Goal: Information Seeking & Learning: Learn about a topic

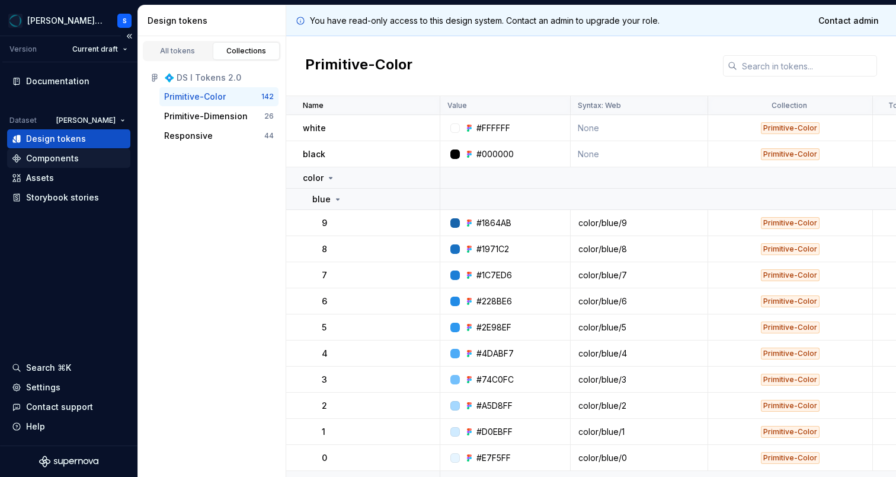
click at [62, 151] on div "Components" at bounding box center [68, 158] width 123 height 19
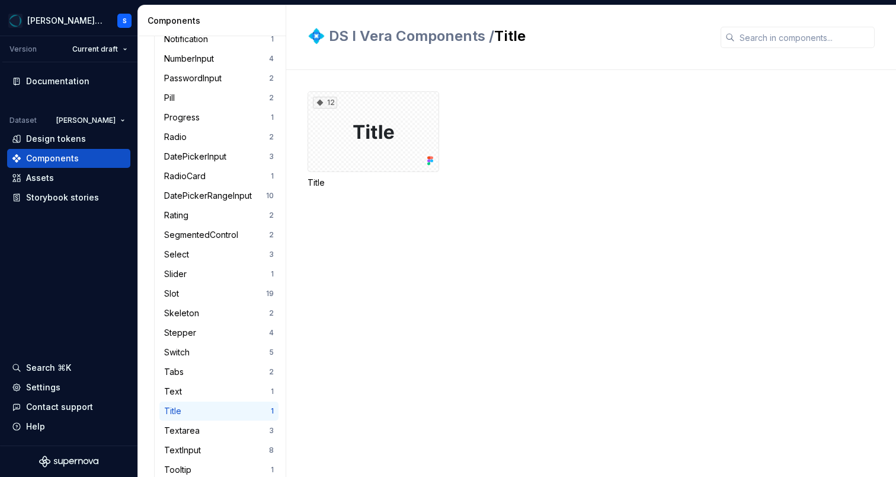
scroll to position [940, 0]
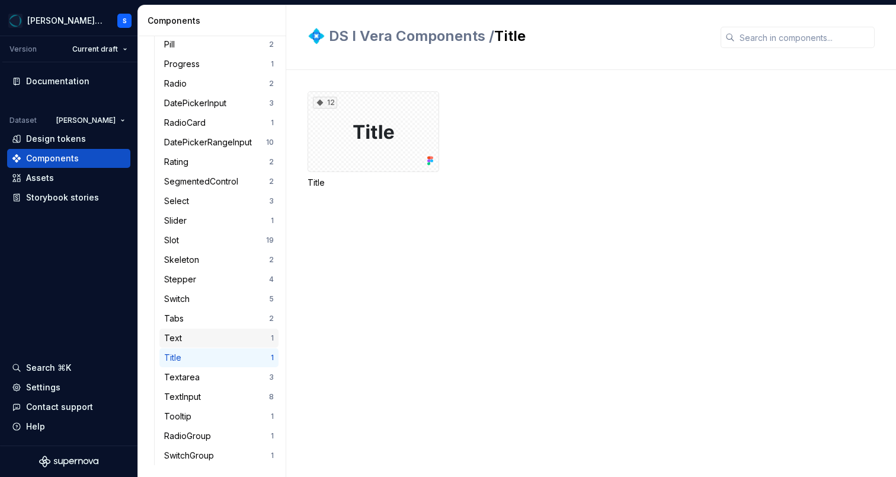
click at [204, 338] on div "Text" at bounding box center [217, 338] width 107 height 12
click at [389, 139] on div "48" at bounding box center [374, 131] width 132 height 81
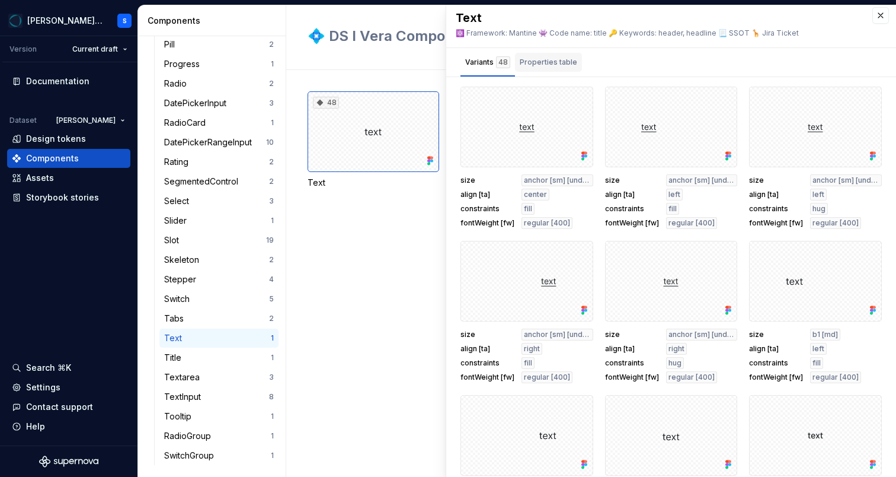
click at [543, 76] on div "button" at bounding box center [548, 75] width 67 height 1
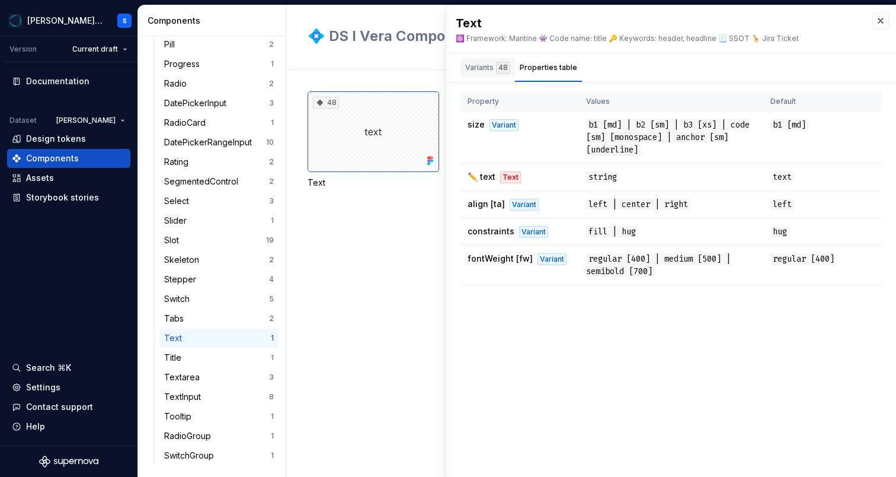
click at [490, 65] on div "Variants 48" at bounding box center [487, 68] width 45 height 12
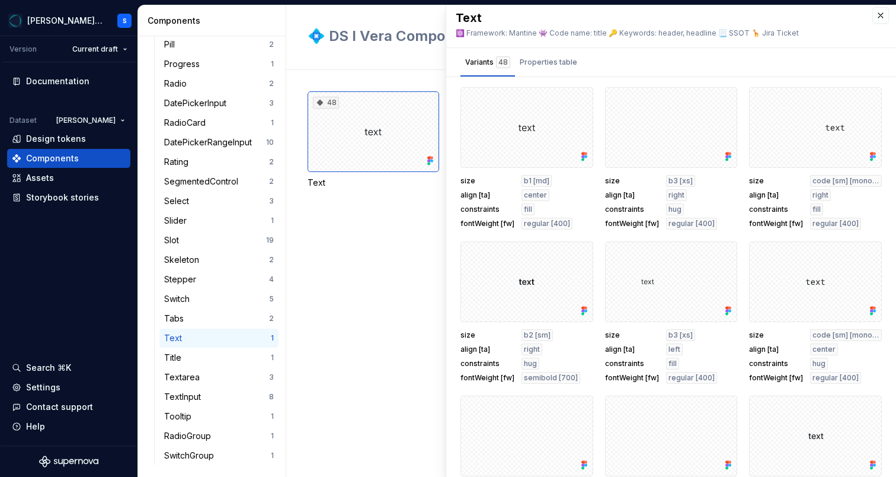
scroll to position [353, 0]
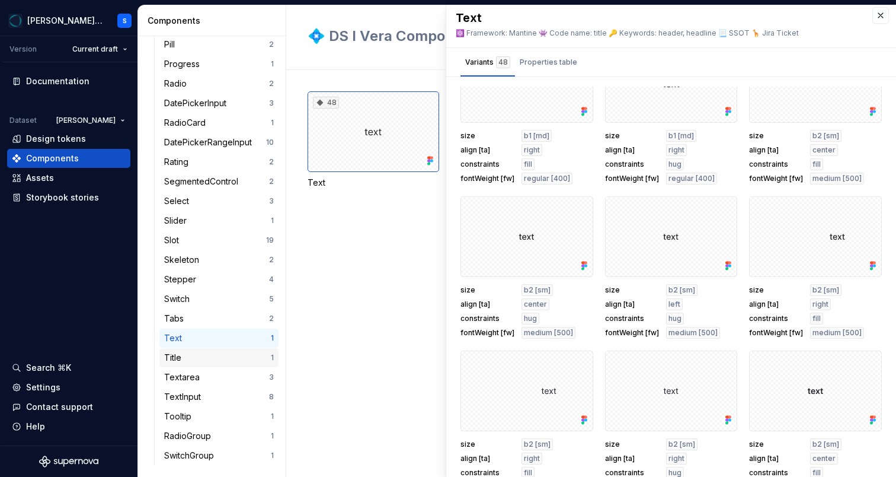
click at [240, 354] on div "Title" at bounding box center [217, 357] width 107 height 12
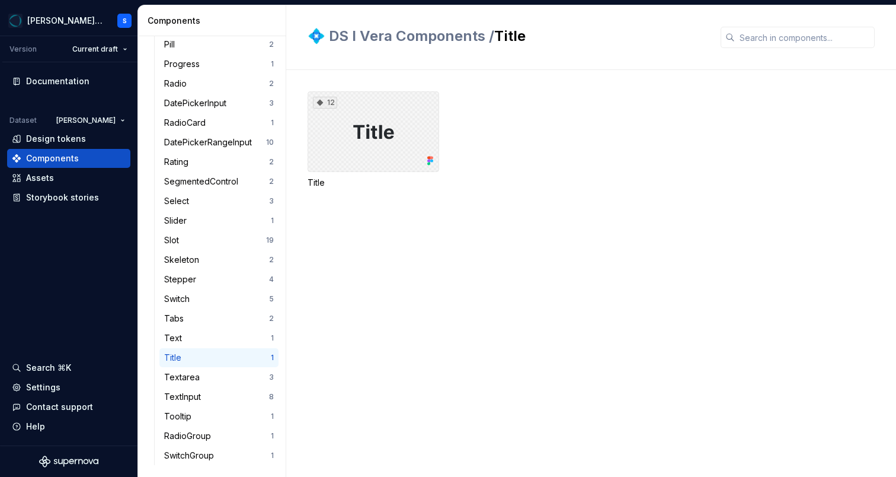
click at [405, 136] on div "12" at bounding box center [374, 131] width 132 height 81
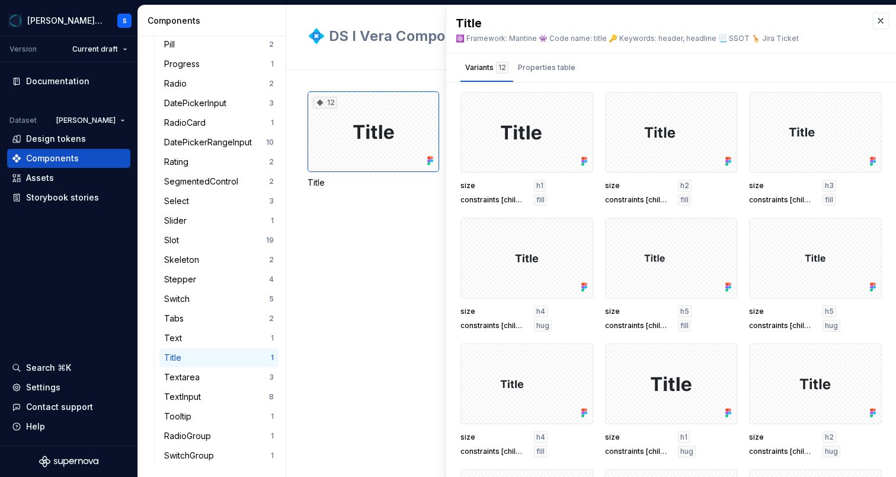
click at [407, 229] on div "12 Title" at bounding box center [602, 273] width 589 height 407
click at [228, 332] on div "Text" at bounding box center [217, 338] width 107 height 12
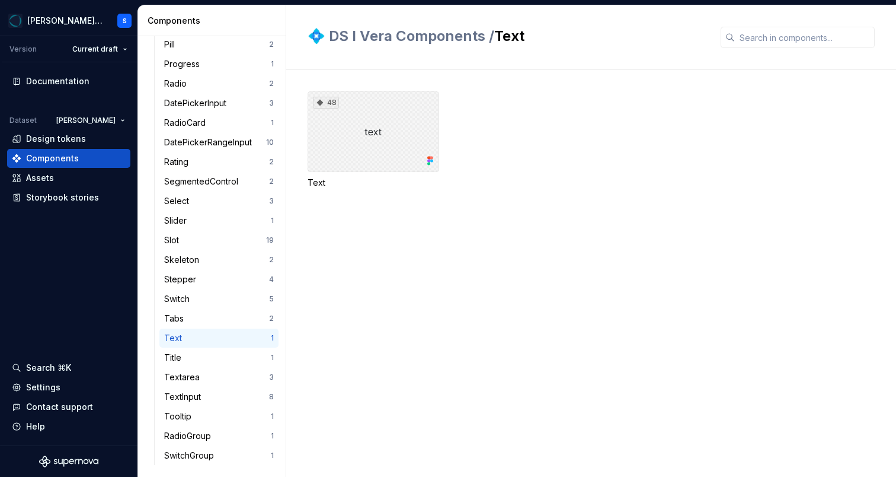
click at [348, 130] on div "48" at bounding box center [374, 131] width 132 height 81
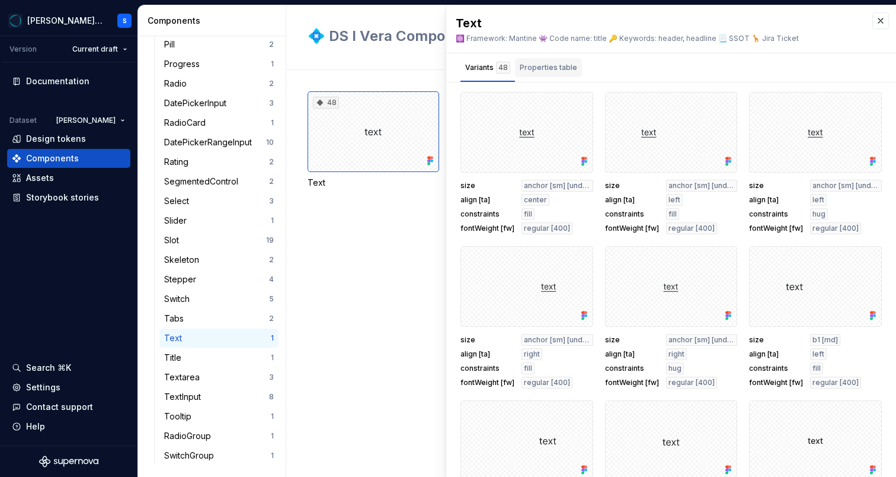
click at [557, 71] on div "Properties table" at bounding box center [548, 68] width 57 height 12
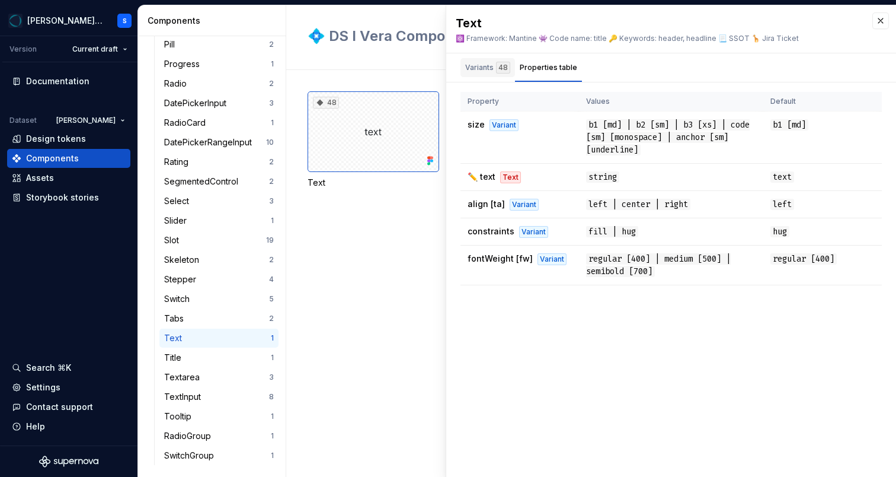
click at [493, 66] on div "Variants 48" at bounding box center [487, 68] width 45 height 12
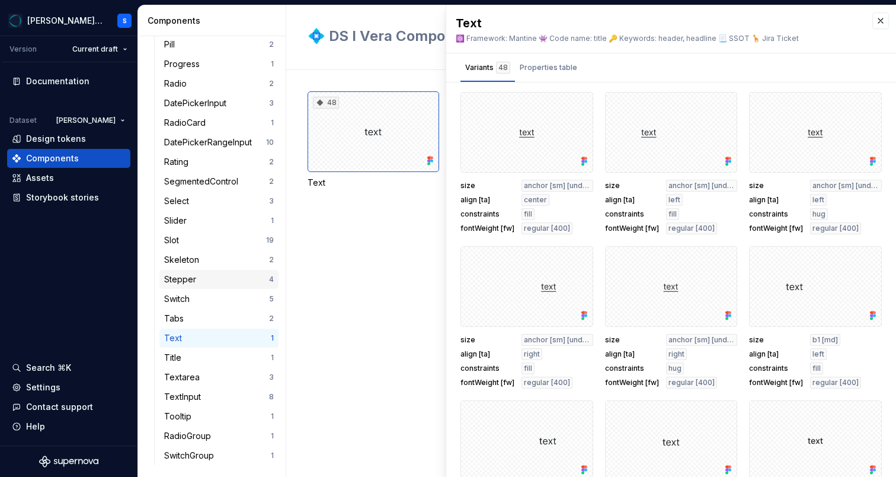
click at [195, 281] on div "Stepper" at bounding box center [182, 279] width 37 height 12
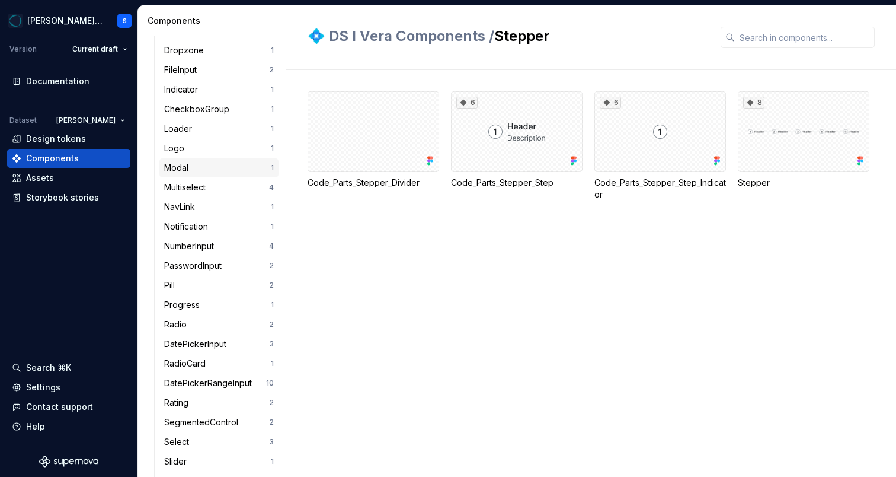
scroll to position [940, 0]
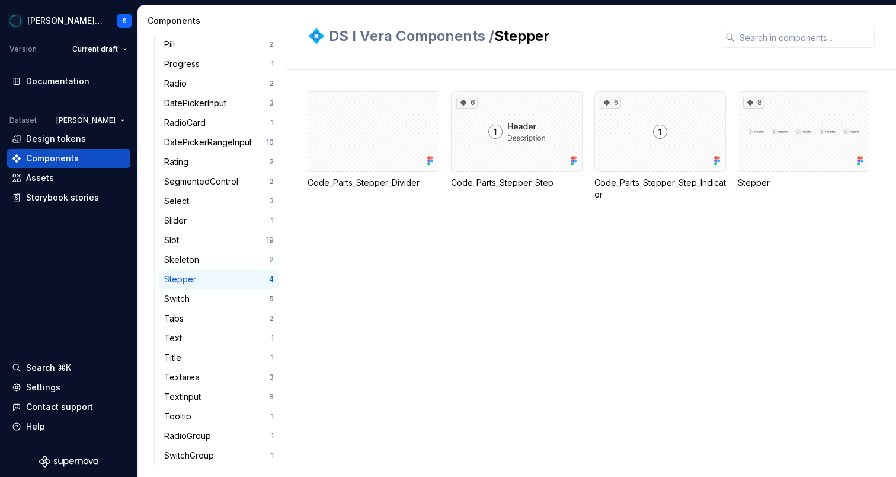
click at [187, 359] on div "Title" at bounding box center [217, 357] width 107 height 12
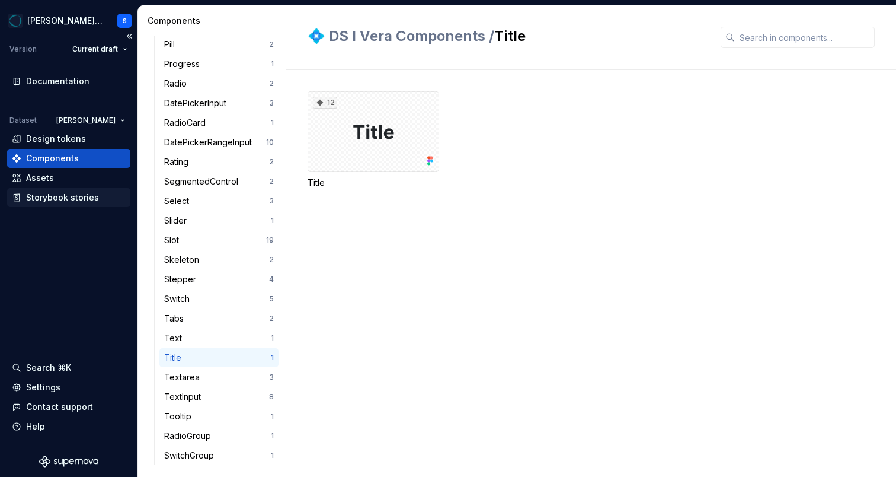
click at [51, 197] on div "Storybook stories" at bounding box center [62, 197] width 73 height 12
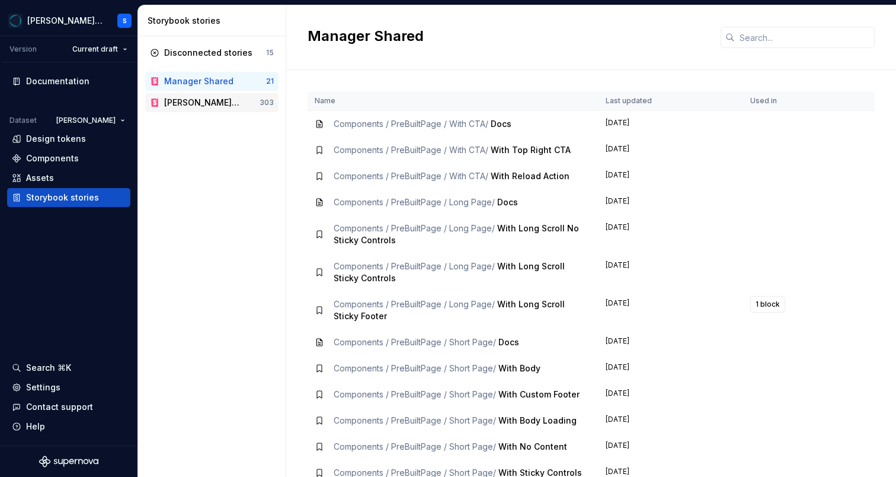
click at [226, 108] on div "Vera Design System Storybook" at bounding box center [202, 103] width 76 height 12
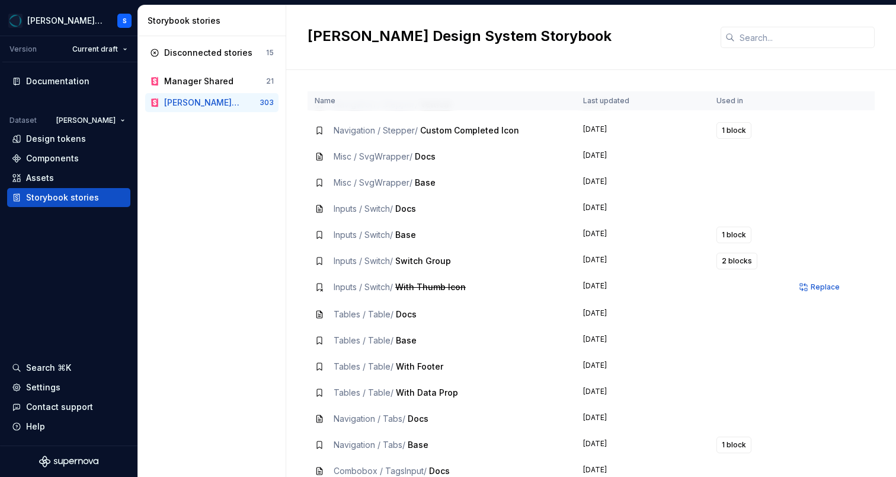
scroll to position [7554, 0]
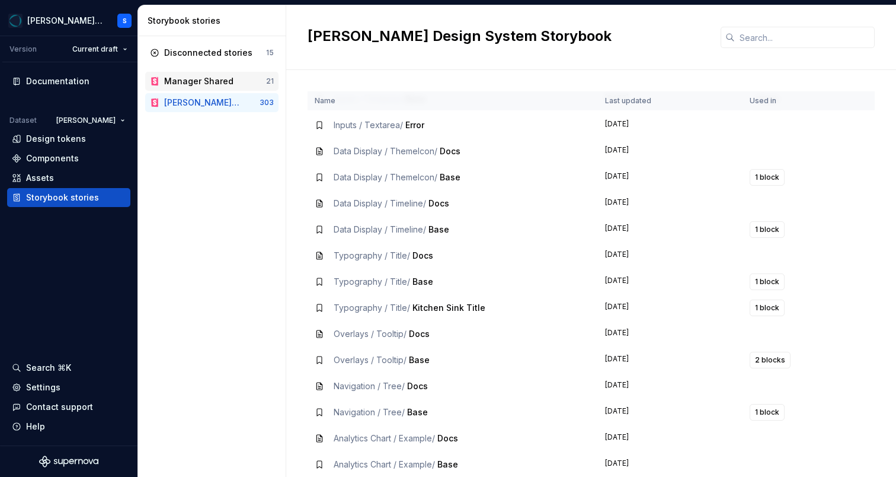
click at [218, 80] on div "Manager Shared" at bounding box center [198, 81] width 69 height 12
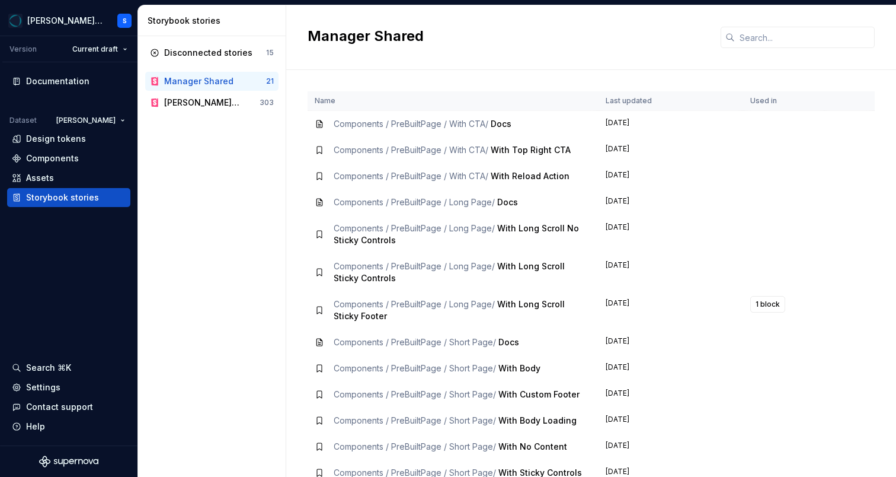
click at [529, 231] on span "With Long Scroll No Sticky Controls" at bounding box center [456, 234] width 245 height 22
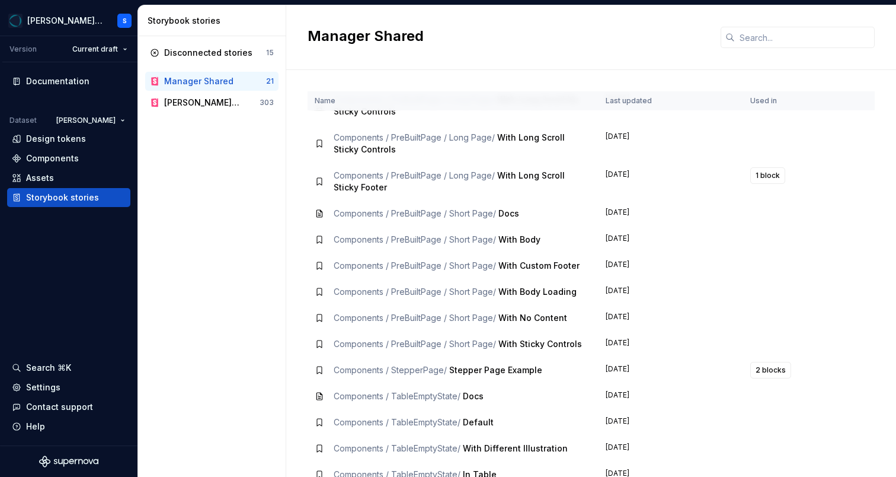
scroll to position [54, 0]
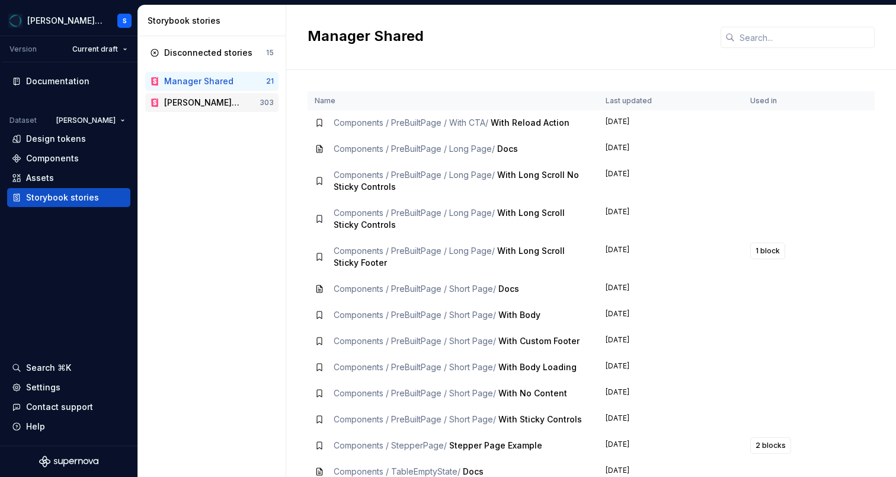
click at [203, 100] on div "Vera Design System Storybook" at bounding box center [202, 103] width 76 height 12
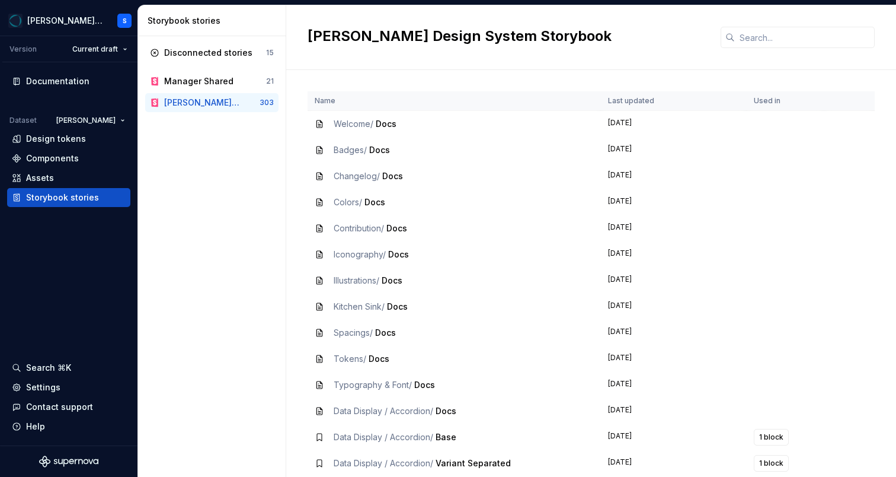
click at [400, 229] on span "Docs" at bounding box center [396, 228] width 21 height 10
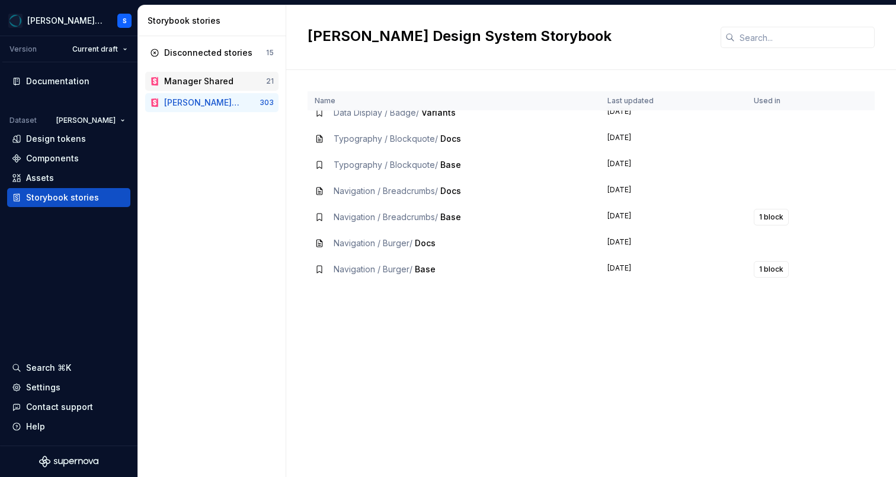
scroll to position [638, 0]
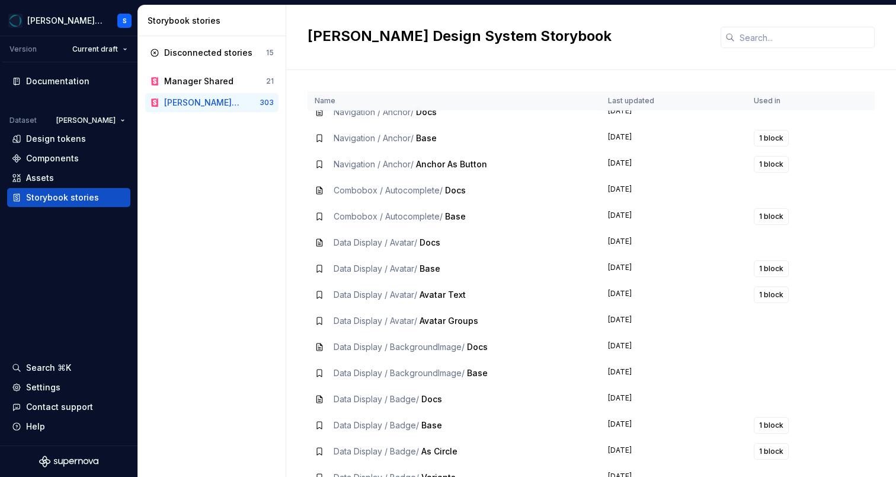
click at [193, 94] on div "Vera Design System Storybook 303" at bounding box center [211, 102] width 133 height 19
click at [207, 81] on div "Manager Shared" at bounding box center [198, 81] width 69 height 12
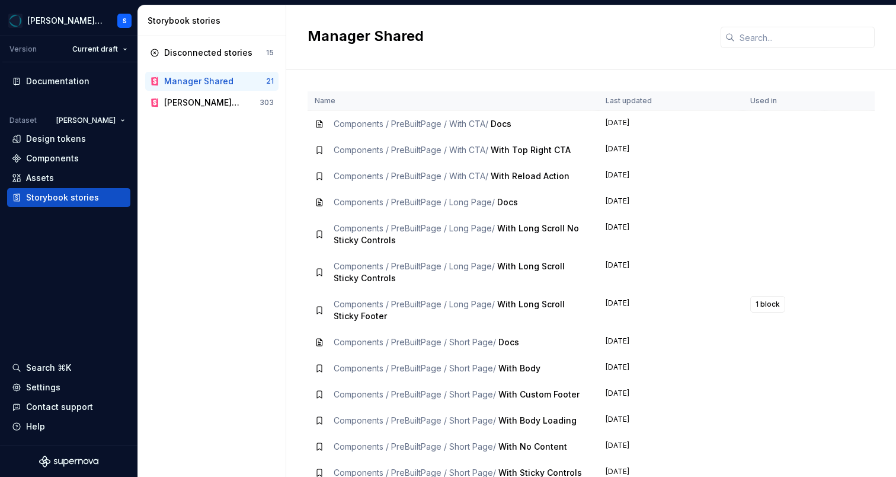
click at [508, 204] on span "Docs" at bounding box center [507, 202] width 21 height 10
click at [188, 205] on div "Disconnected stories 15 Manager Shared 21 Vera Design System Storybook 303" at bounding box center [212, 256] width 148 height 440
click at [233, 105] on div "Vera Design System Storybook" at bounding box center [202, 103] width 76 height 12
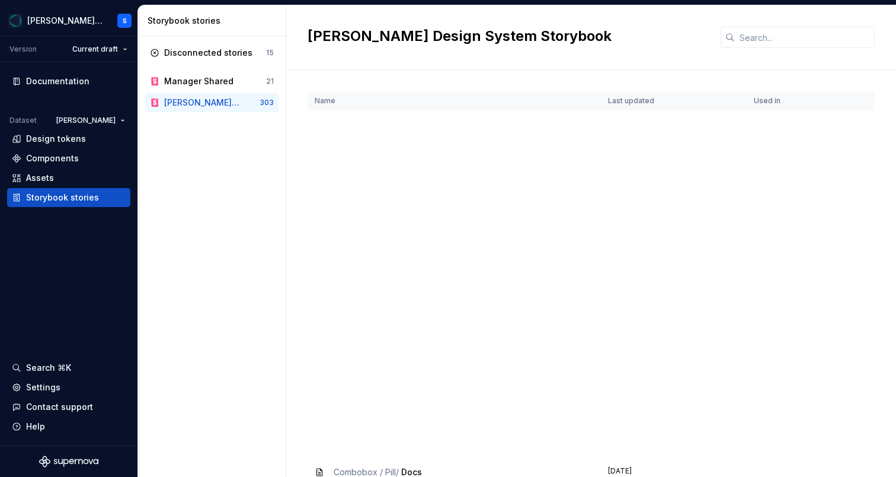
scroll to position [5606, 0]
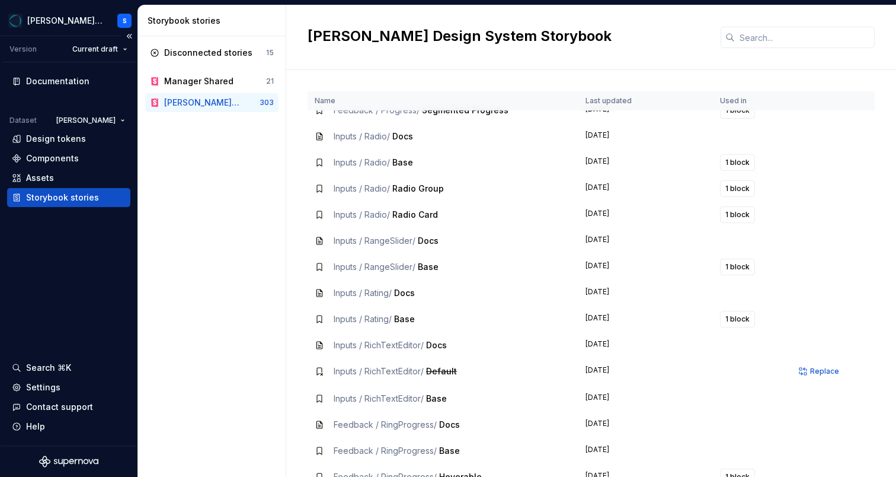
click at [117, 297] on div "Documentation Dataset Vera Design tokens Components Assets Storybook stories Se…" at bounding box center [69, 253] width 138 height 383
click at [22, 45] on div "Version" at bounding box center [22, 48] width 27 height 9
click at [43, 135] on div "Design tokens" at bounding box center [56, 139] width 60 height 12
